Goal: Information Seeking & Learning: Learn about a topic

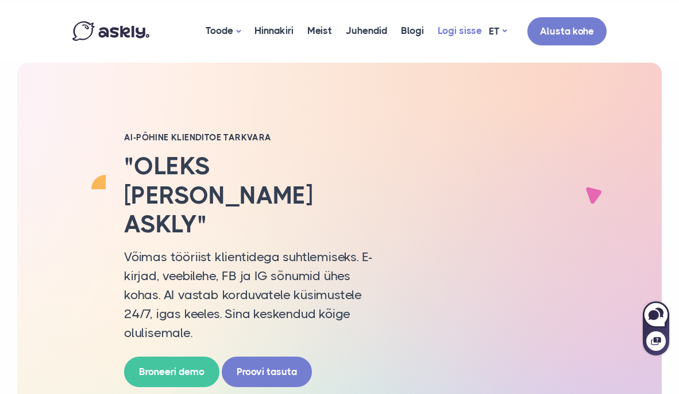
click at [460, 26] on link "Logi sisse" at bounding box center [460, 31] width 58 height 56
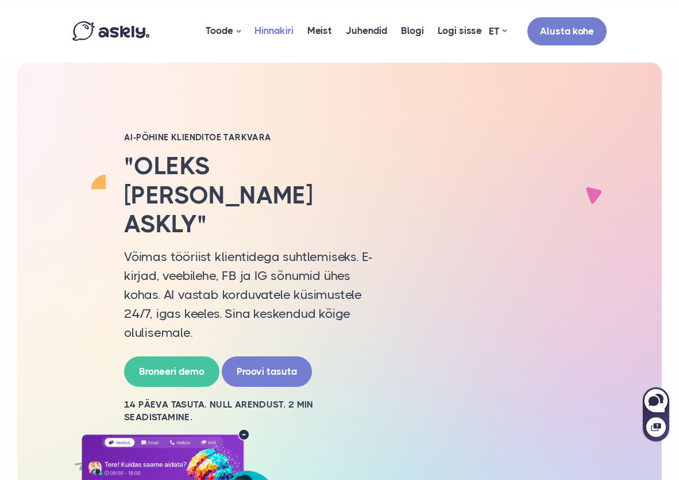
click at [277, 28] on link "Hinnakiri" at bounding box center [274, 31] width 53 height 56
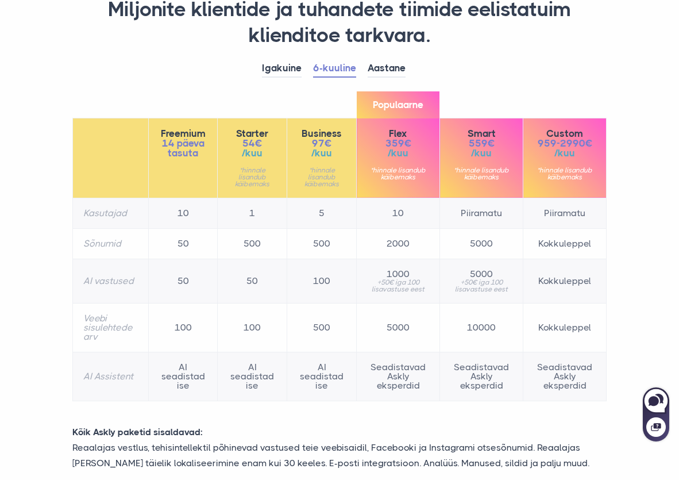
scroll to position [172, 0]
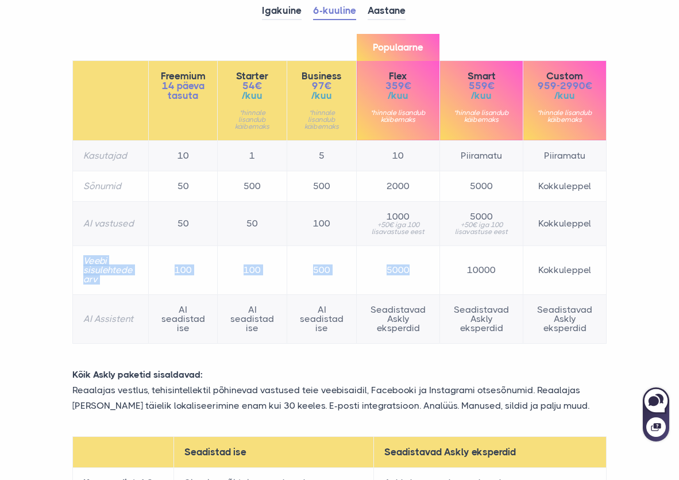
drag, startPoint x: 84, startPoint y: 250, endPoint x: 427, endPoint y: 271, distance: 343.2
click at [427, 271] on tr "Veebi sisulehtede arv 100 100 500 5000 10000 Kokkuleppel" at bounding box center [340, 269] width 534 height 49
click at [416, 272] on td "5000" at bounding box center [398, 269] width 83 height 49
